Goal: Task Accomplishment & Management: Manage account settings

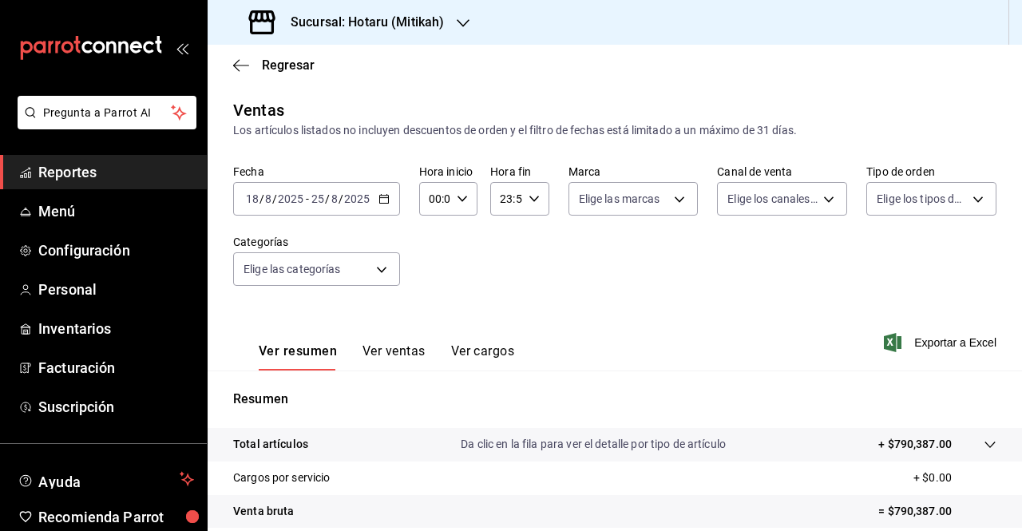
scroll to position [225, 0]
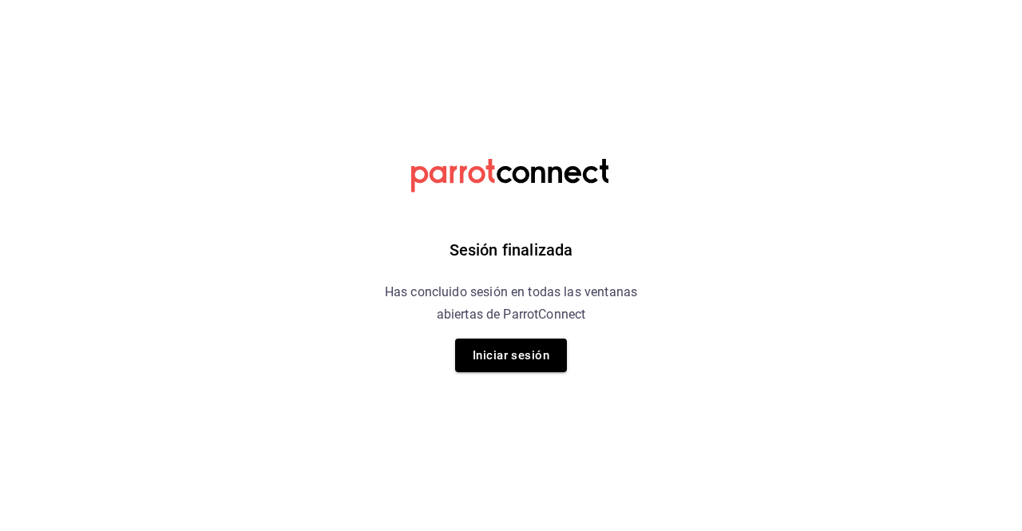
click at [487, 351] on button "Iniciar sesión" at bounding box center [511, 355] width 112 height 34
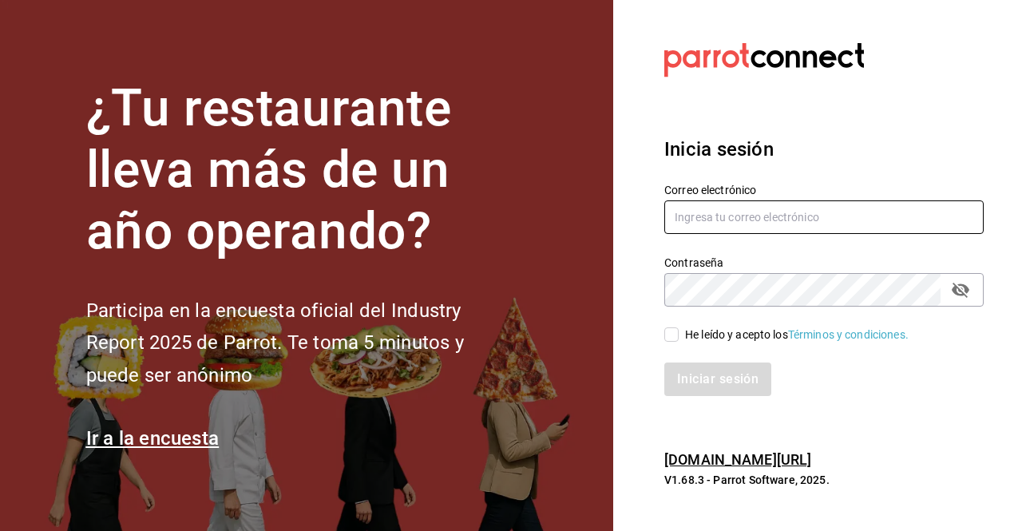
type input "[PERSON_NAME][EMAIL_ADDRESS][PERSON_NAME][DOMAIN_NAME]"
click at [676, 335] on input "He leído y acepto los Términos y condiciones." at bounding box center [671, 334] width 14 height 14
checkbox input "true"
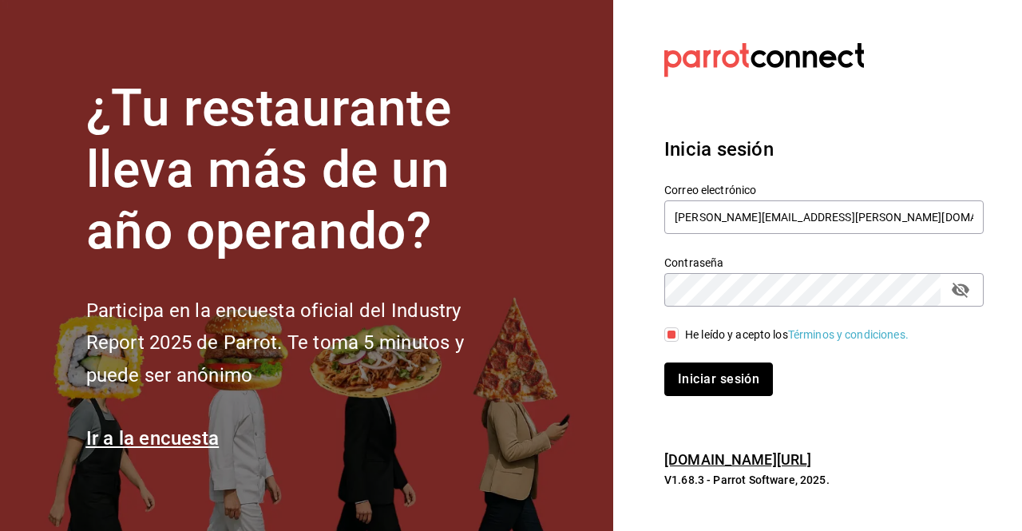
click at [704, 376] on button "Iniciar sesión" at bounding box center [718, 379] width 109 height 34
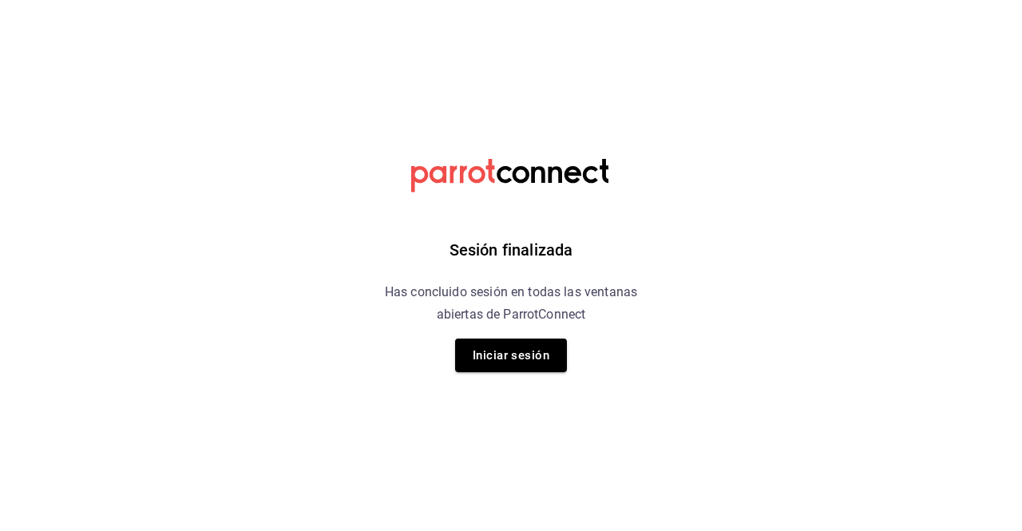
click at [512, 370] on button "Iniciar sesión" at bounding box center [511, 355] width 112 height 34
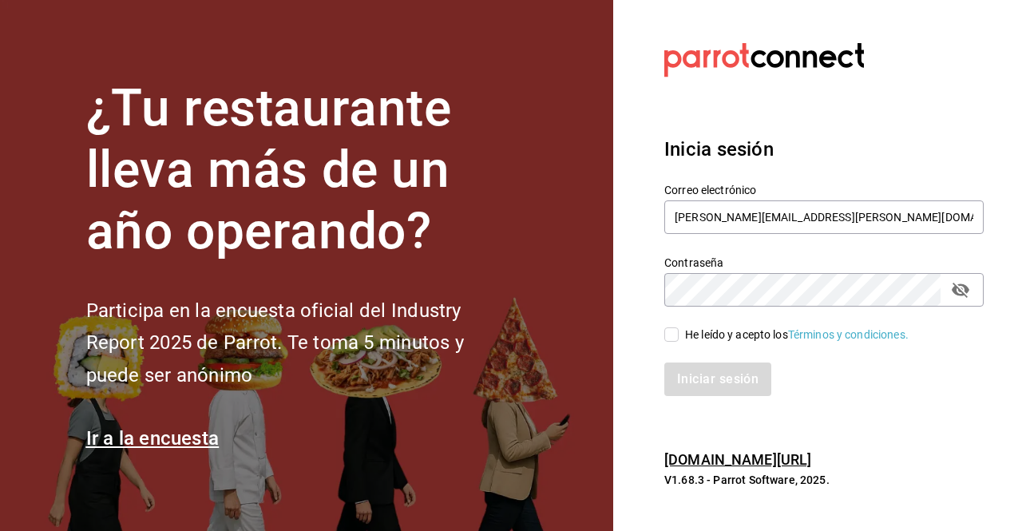
click at [672, 321] on div "He leído y acepto los Términos y condiciones." at bounding box center [814, 324] width 338 height 37
click at [669, 339] on input "He leído y acepto los Términos y condiciones." at bounding box center [671, 334] width 14 height 14
checkbox input "true"
click at [686, 368] on button "Iniciar sesión" at bounding box center [718, 379] width 109 height 34
